Goal: Task Accomplishment & Management: Manage account settings

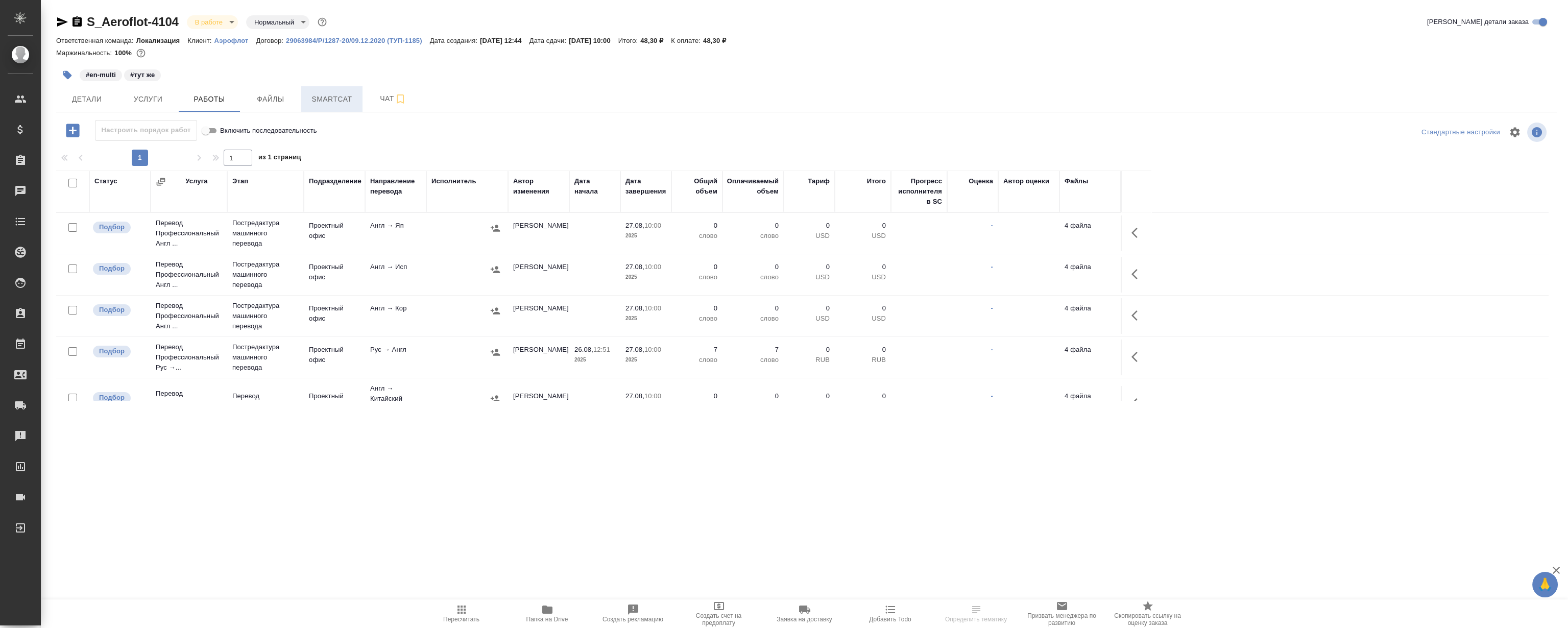
click at [318, 111] on button "Smartcat" at bounding box center [332, 99] width 61 height 26
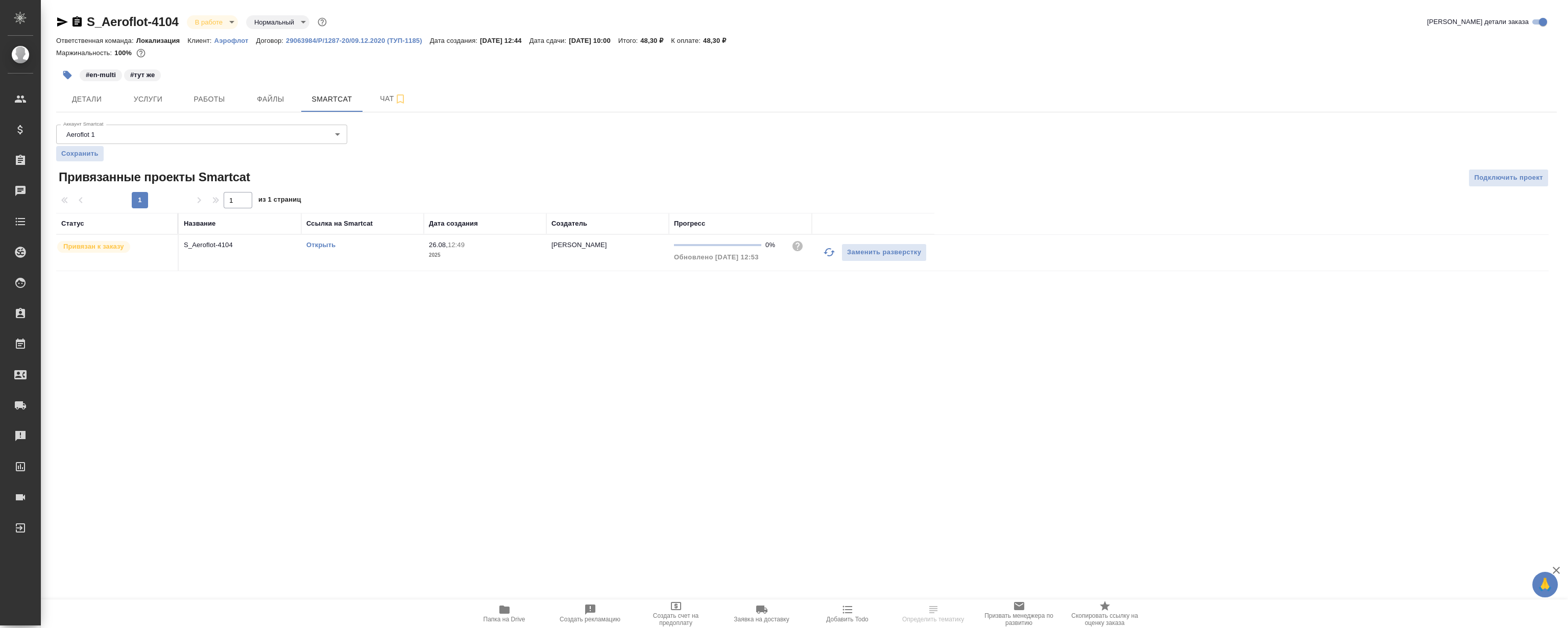
click at [318, 247] on link "Открыть" at bounding box center [321, 245] width 29 height 8
click at [212, 103] on span "Работы" at bounding box center [209, 99] width 49 height 13
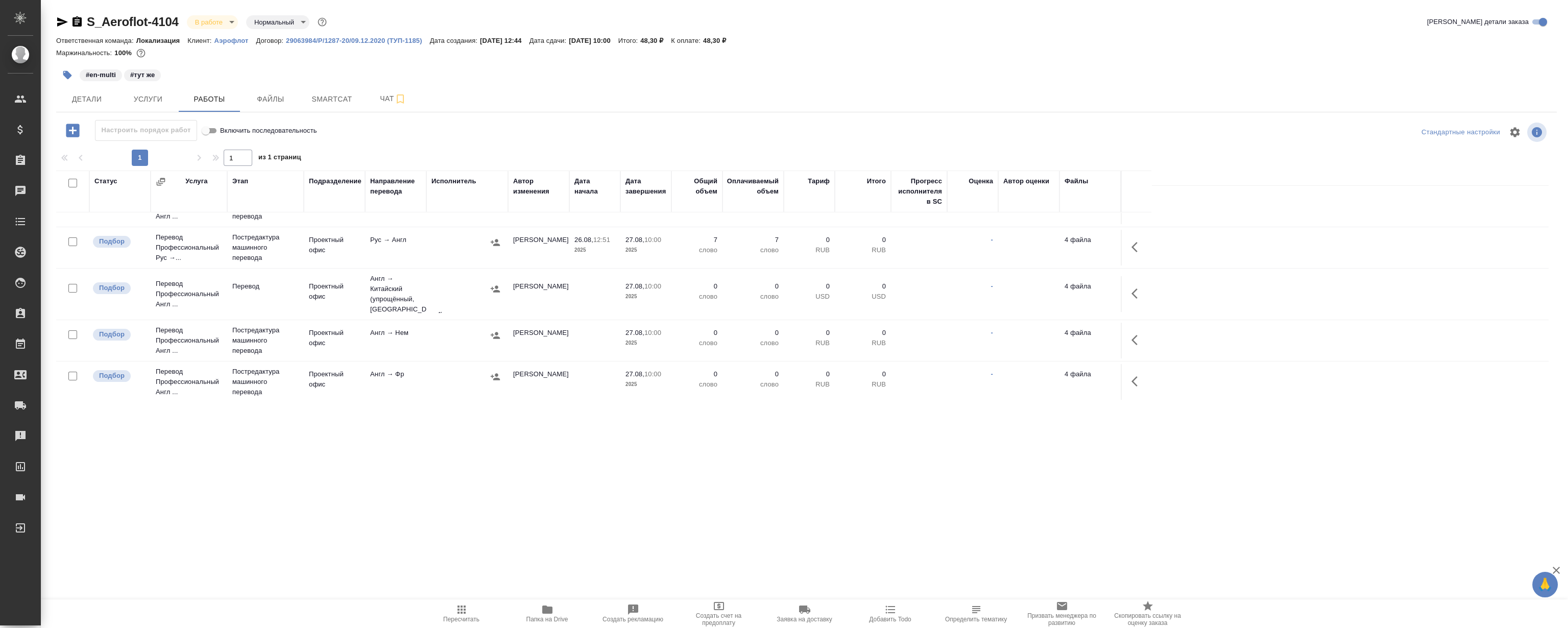
scroll to position [106, 0]
click at [1133, 254] on icon "button" at bounding box center [1138, 250] width 12 height 12
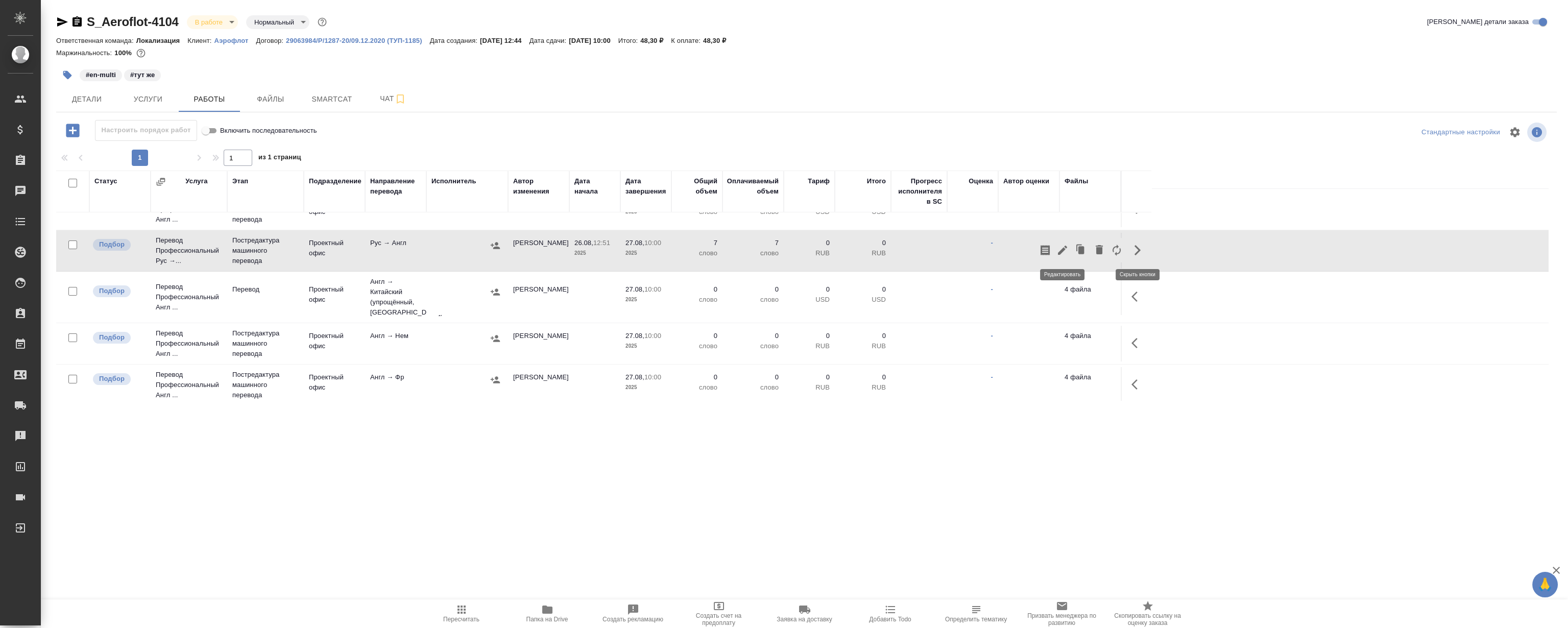
click at [1063, 249] on icon "button" at bounding box center [1062, 249] width 9 height 9
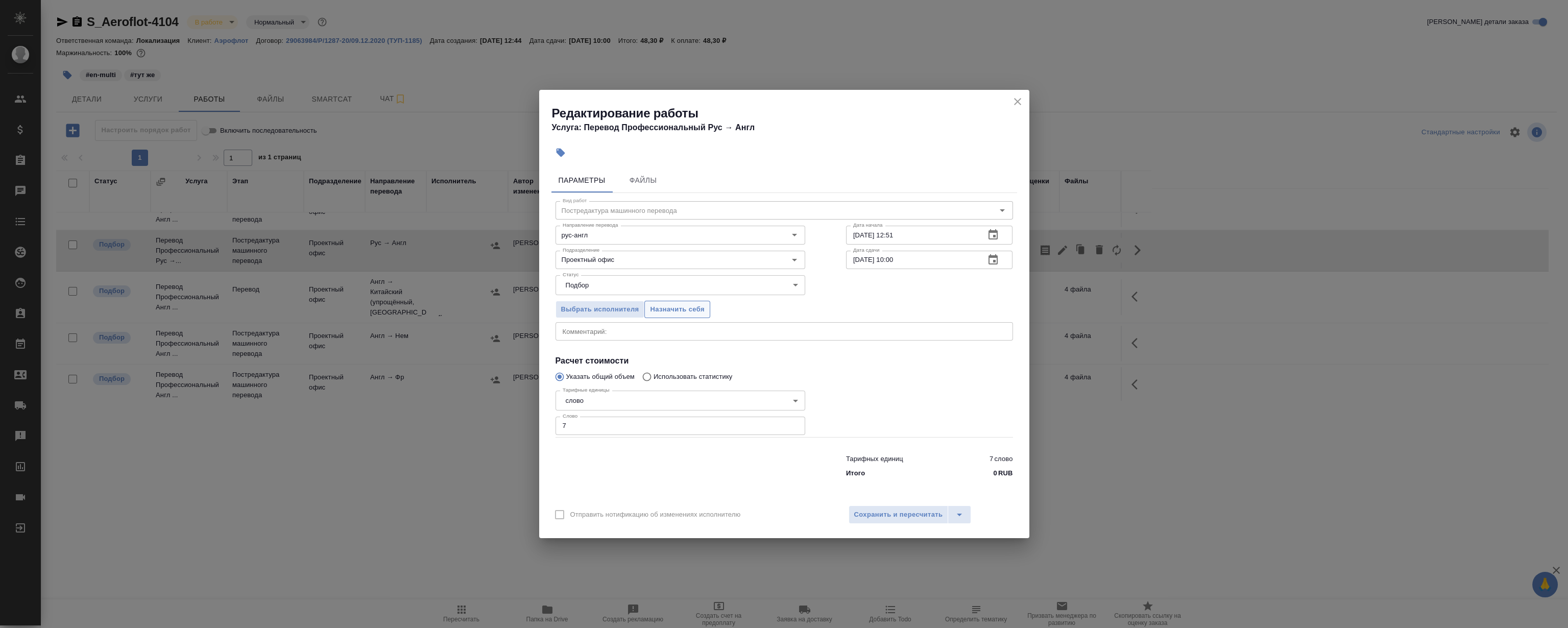
click at [679, 311] on span "Назначить себя" at bounding box center [677, 309] width 54 height 12
click at [1020, 98] on icon "close" at bounding box center [1018, 102] width 12 height 12
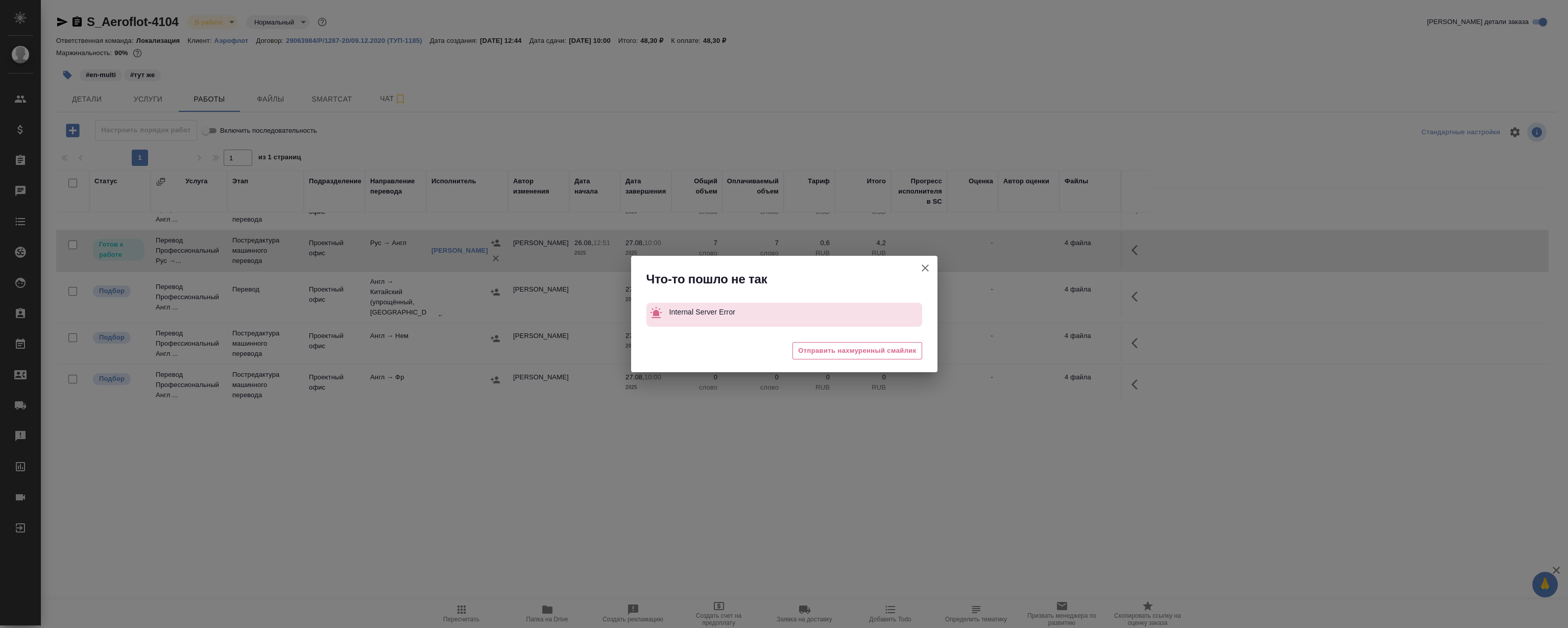
click at [922, 268] on icon "button" at bounding box center [925, 268] width 12 height 12
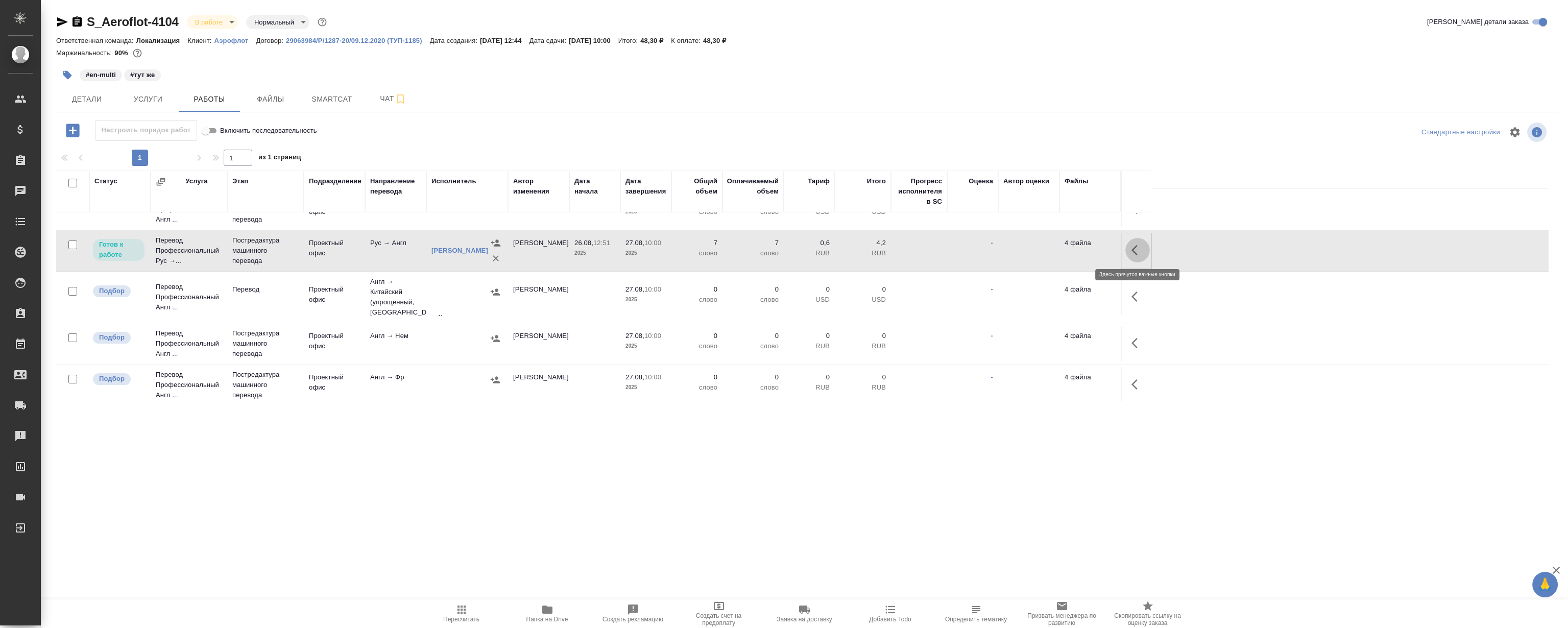
click at [1138, 252] on icon "button" at bounding box center [1138, 250] width 12 height 12
click at [1057, 250] on icon "button" at bounding box center [1063, 250] width 12 height 12
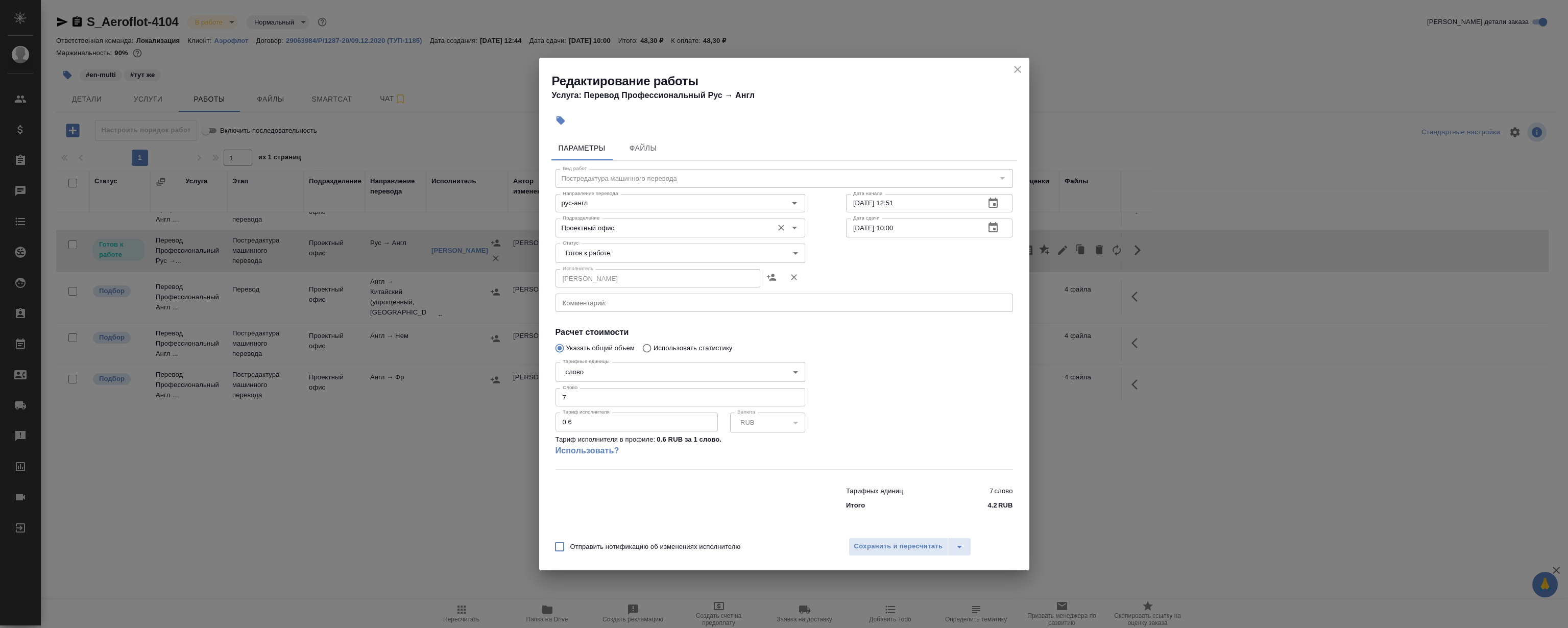
click at [634, 225] on input "Проектный офис" at bounding box center [663, 228] width 209 height 12
click at [593, 248] on li "LocQA" at bounding box center [680, 251] width 250 height 18
type input "LocQA"
click at [587, 251] on body "🙏 .cls-1 fill:#fff; AWATERA [PERSON_NAME] Клиенты Спецификации Заказы 0 Чаты To…" at bounding box center [784, 314] width 1568 height 628
click at [639, 310] on li "Сдан" at bounding box center [680, 305] width 250 height 18
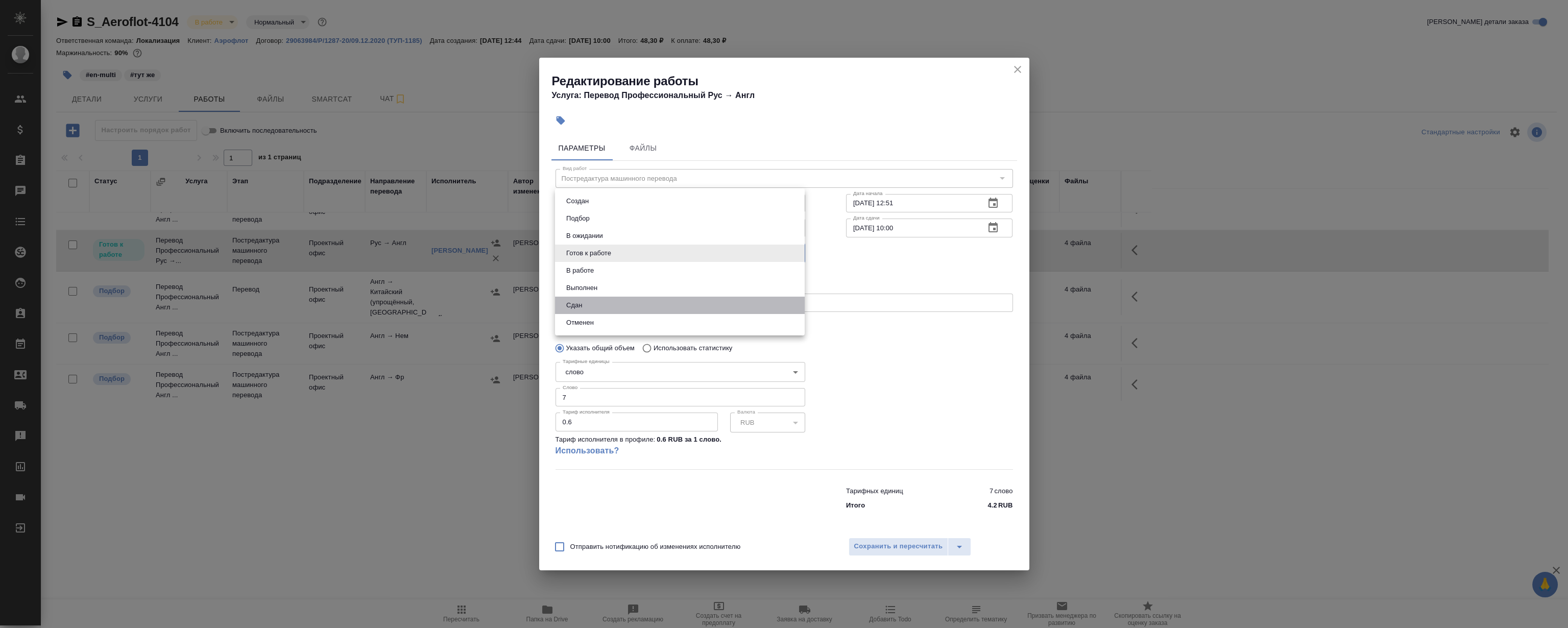
type input "closed"
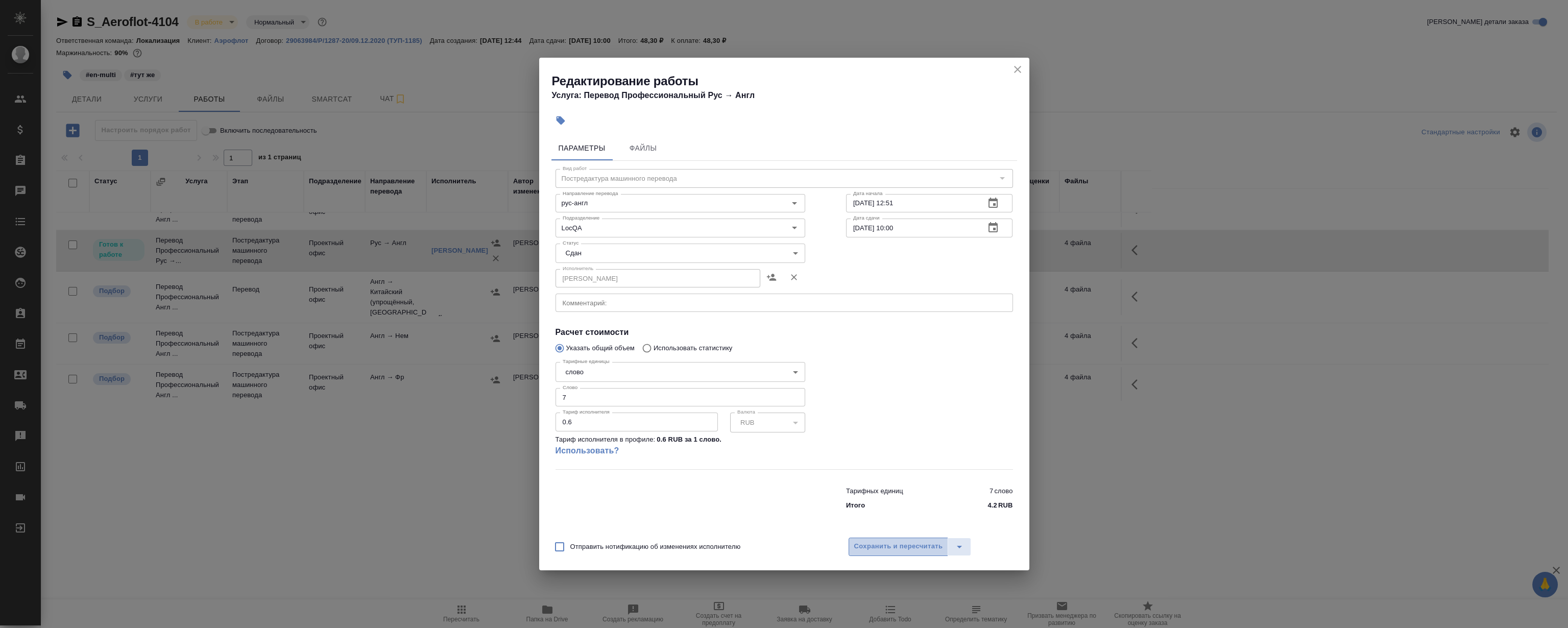
click at [880, 540] on button "Сохранить и пересчитать" at bounding box center [898, 546] width 100 height 18
